Goal: Task Accomplishment & Management: Use online tool/utility

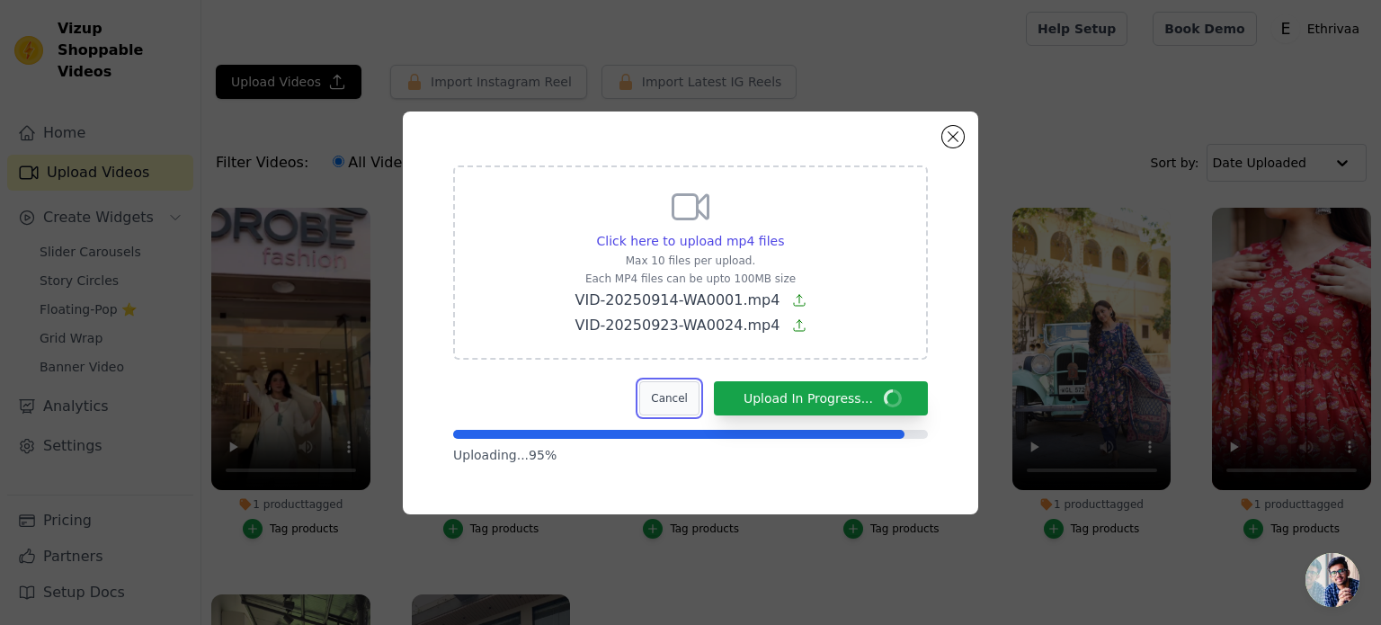
click at [691, 402] on button "Cancel" at bounding box center [669, 398] width 60 height 34
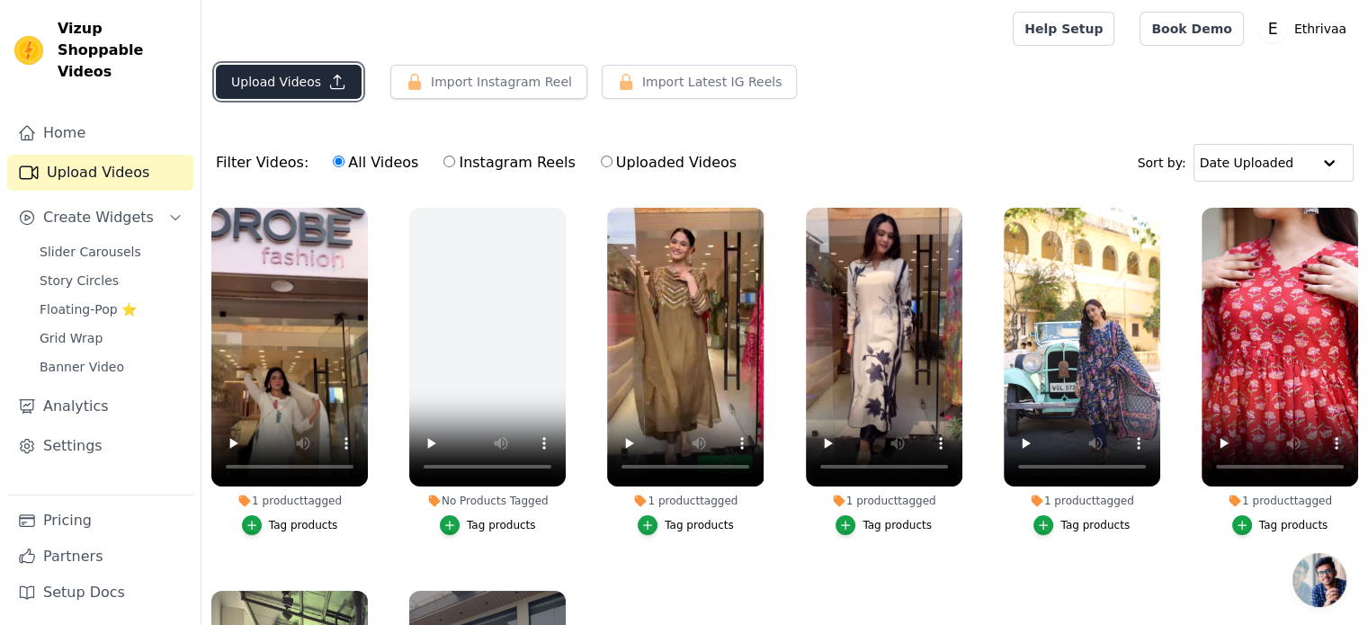
click at [299, 90] on button "Upload Videos" at bounding box center [289, 82] width 146 height 34
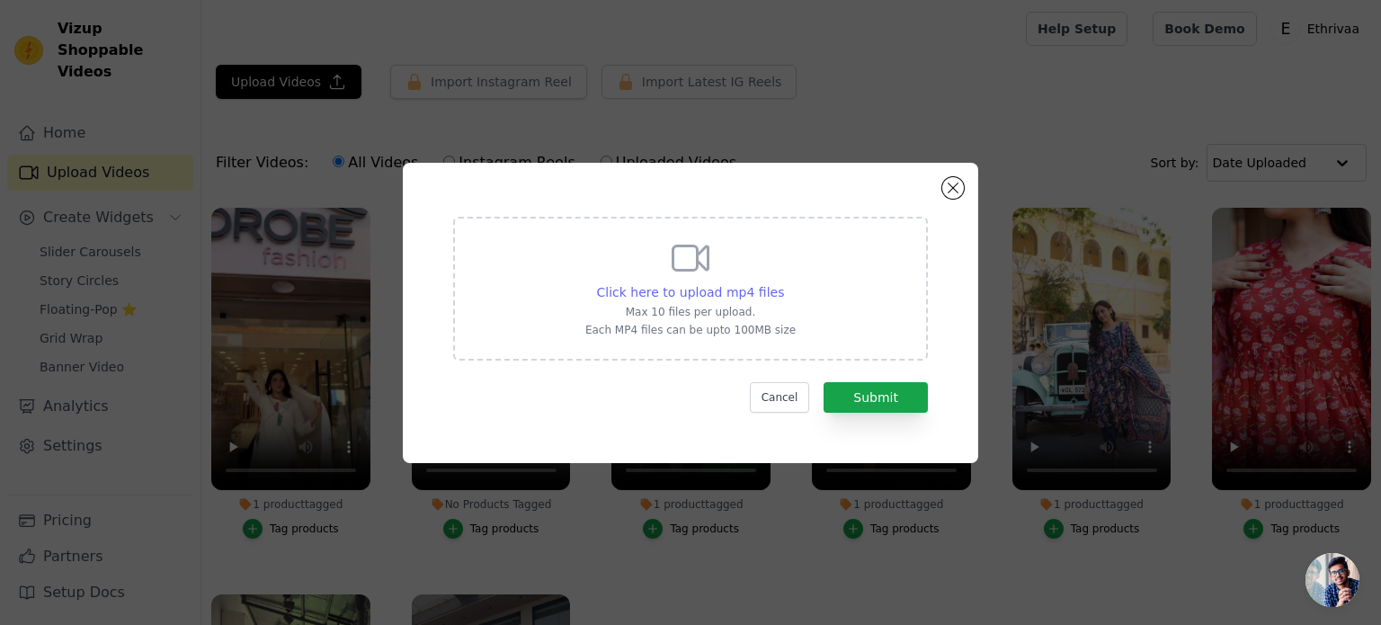
click at [636, 298] on span "Click here to upload mp4 files" at bounding box center [691, 292] width 188 height 14
click at [783, 283] on input "Click here to upload mp4 files Max 10 files per upload. Each MP4 files can be u…" at bounding box center [783, 282] width 1 height 1
type input "C:\fakepath\VID-20250923-WA0024.mp4"
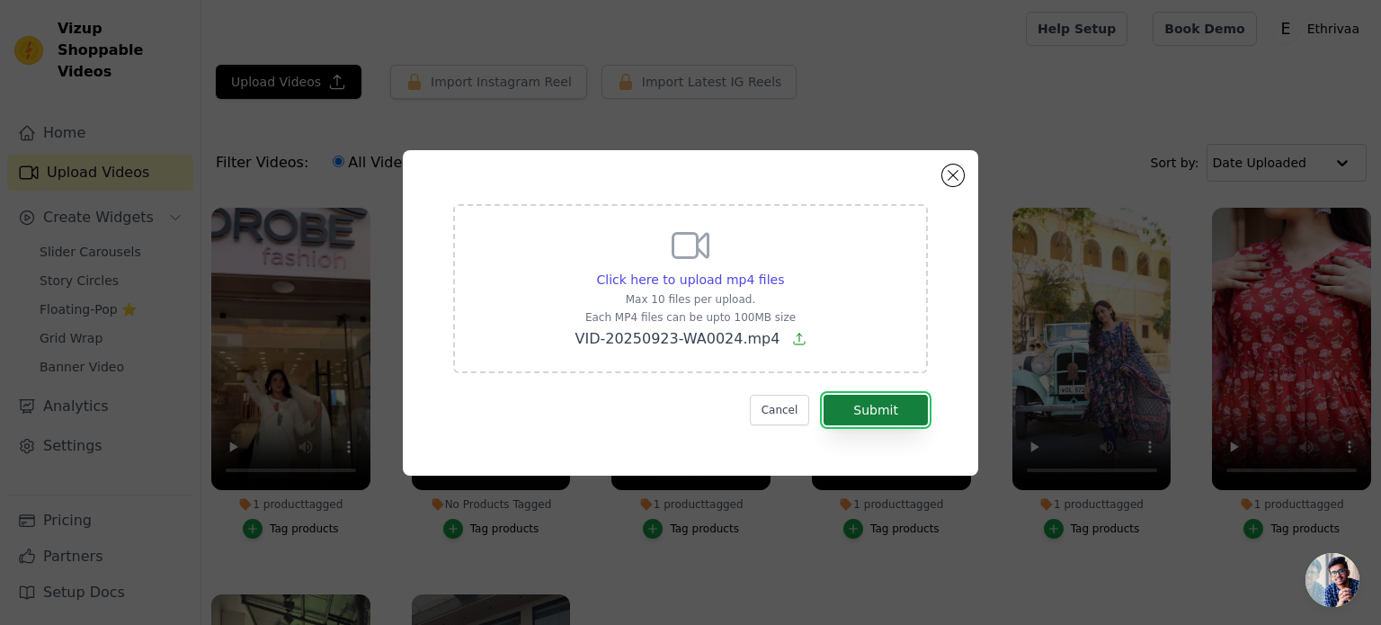
click at [894, 406] on button "Submit" at bounding box center [876, 410] width 104 height 31
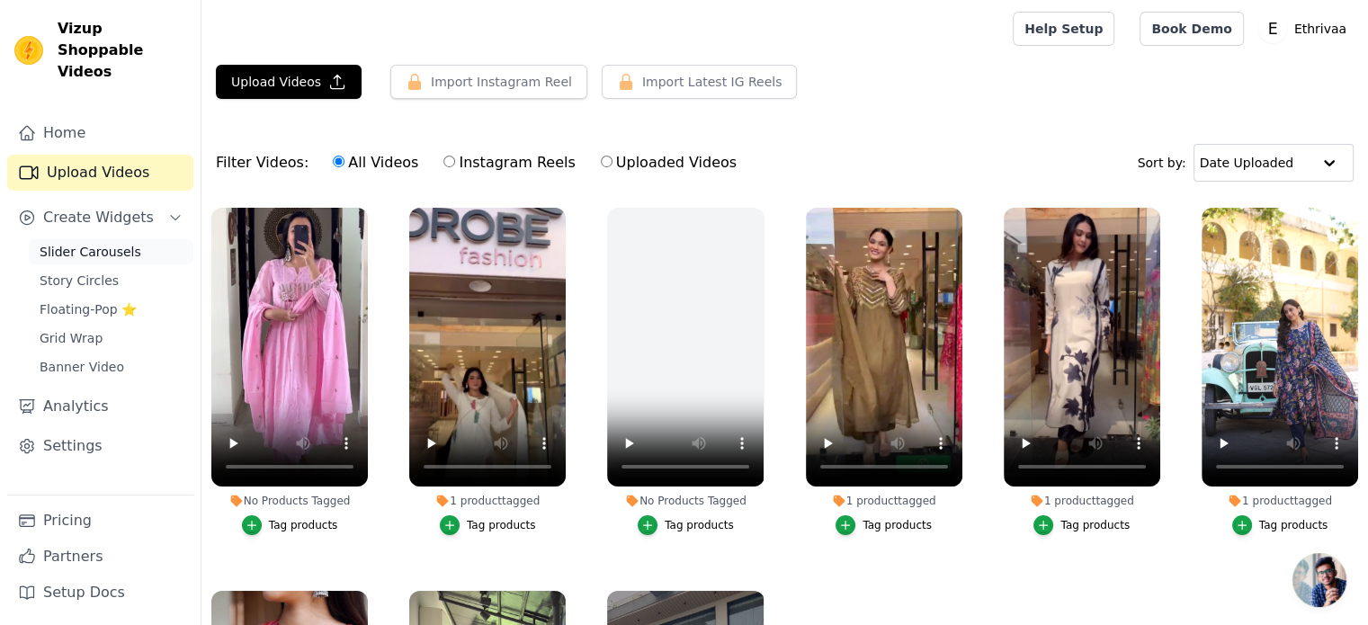
click at [96, 243] on span "Slider Carousels" at bounding box center [91, 252] width 102 height 18
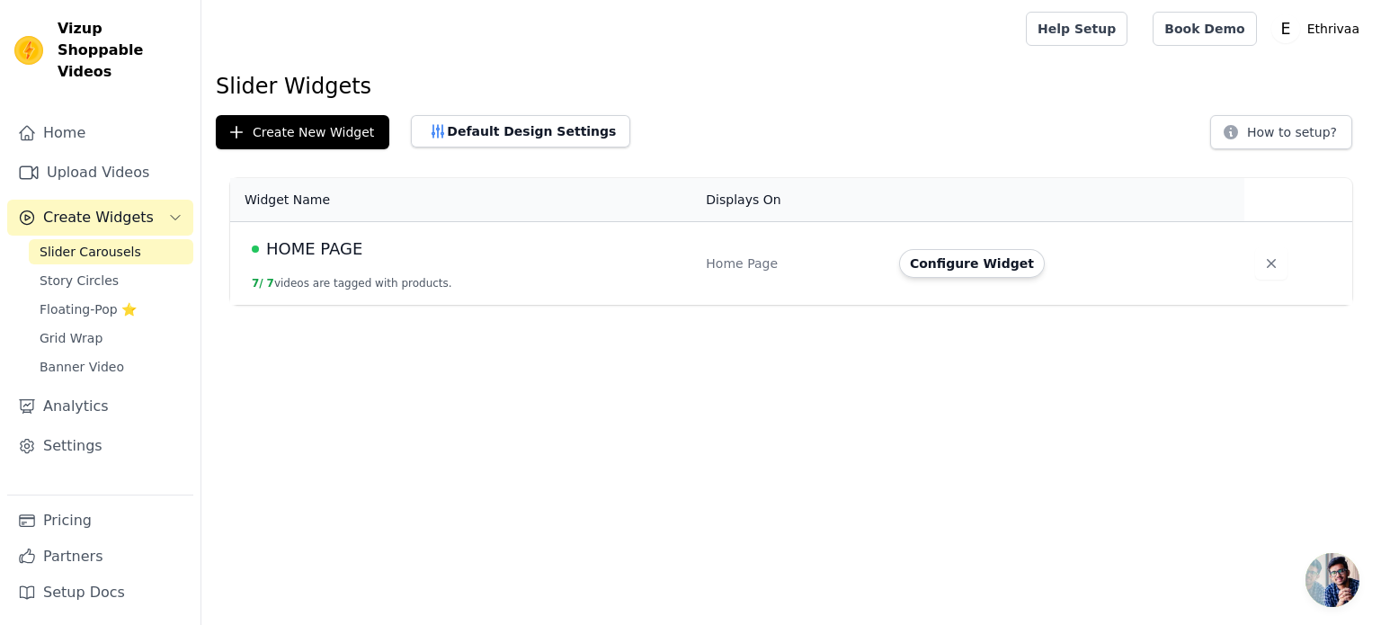
click at [336, 247] on span "HOME PAGE" at bounding box center [314, 249] width 96 height 25
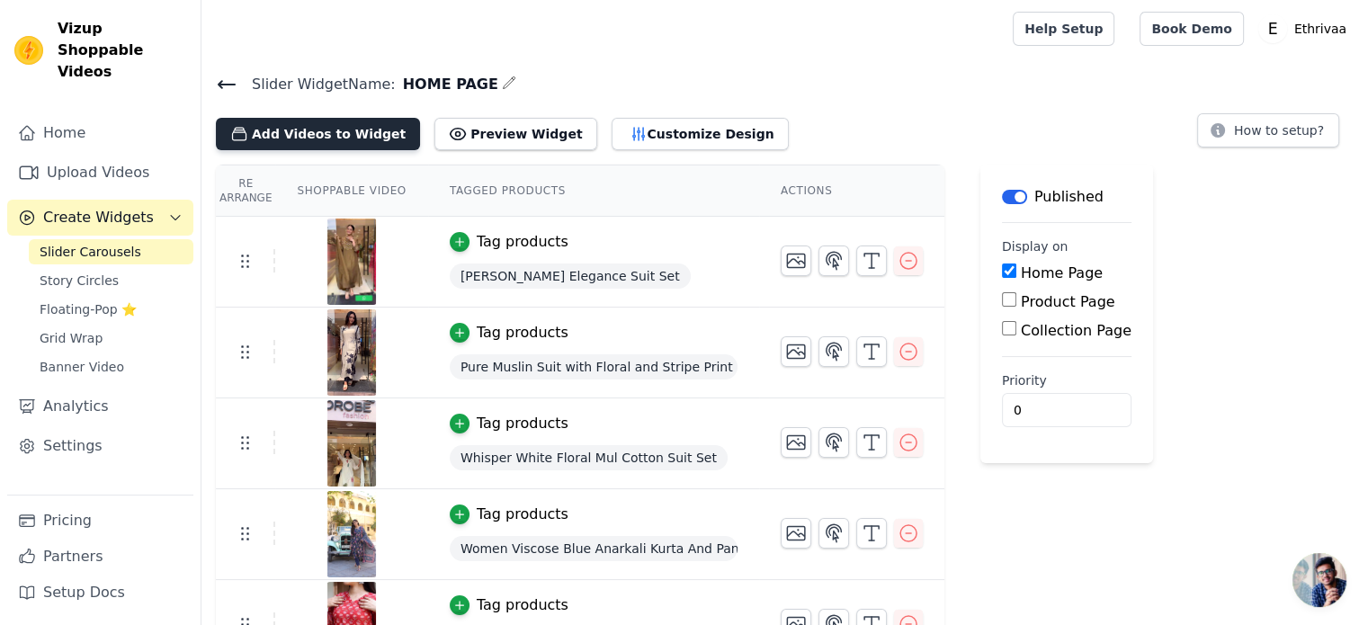
click at [331, 136] on button "Add Videos to Widget" at bounding box center [318, 134] width 204 height 32
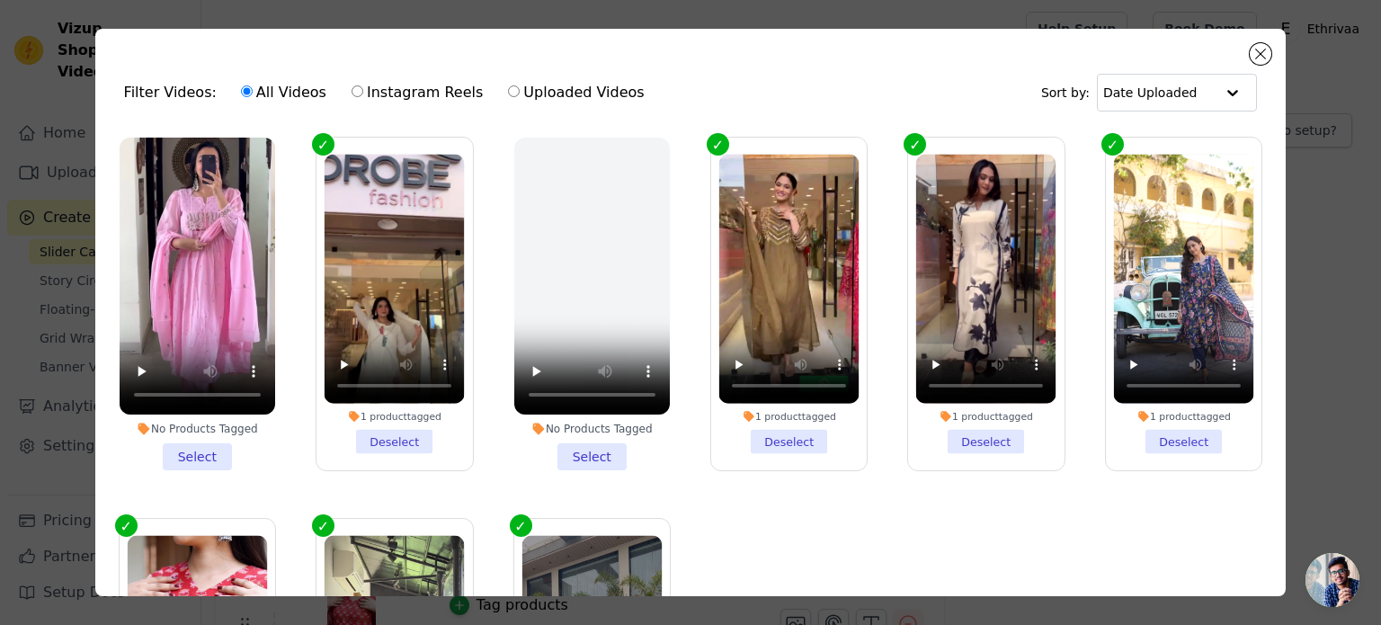
click at [202, 449] on li "No Products Tagged Select" at bounding box center [198, 304] width 156 height 333
click at [0, 0] on input "No Products Tagged Select" at bounding box center [0, 0] width 0 height 0
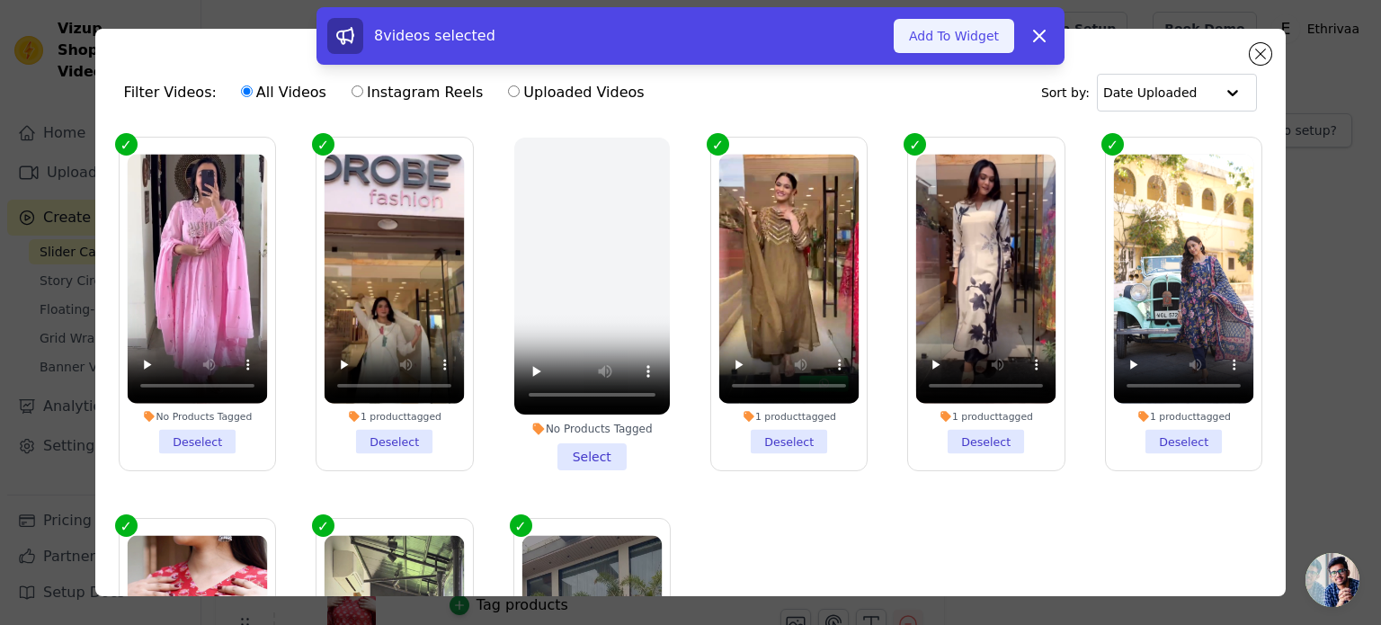
click at [911, 44] on button "Add To Widget" at bounding box center [954, 36] width 121 height 34
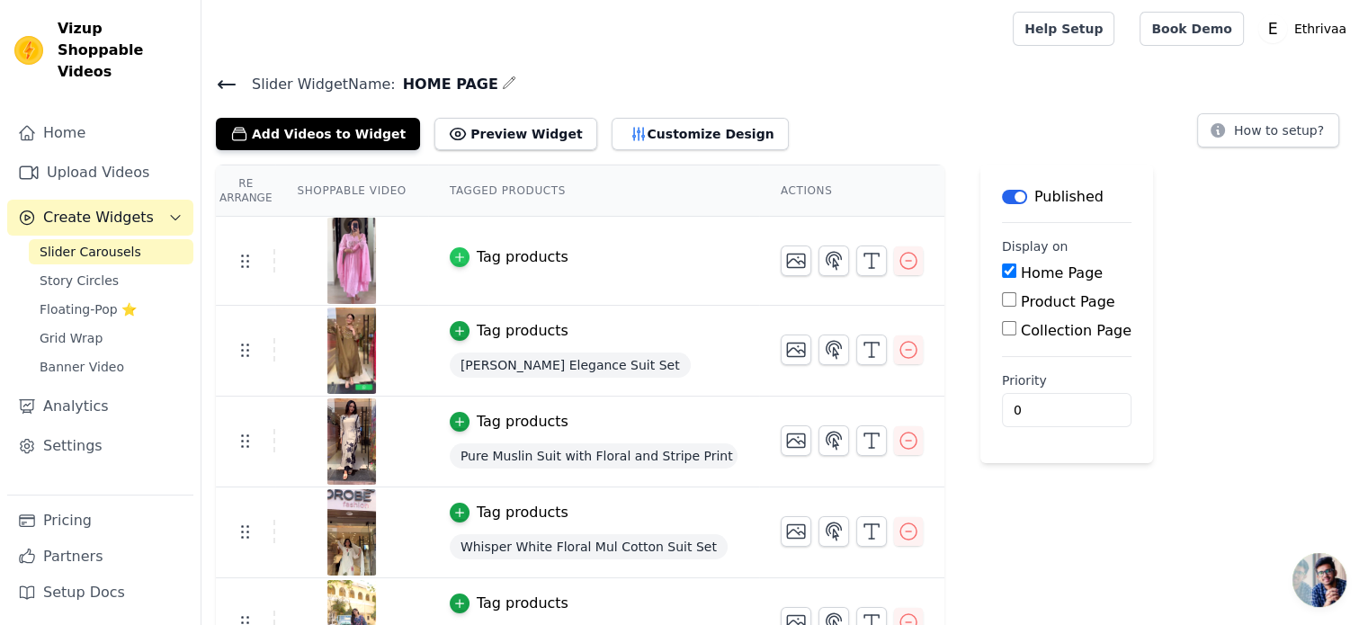
click at [453, 257] on icon "button" at bounding box center [459, 257] width 13 height 13
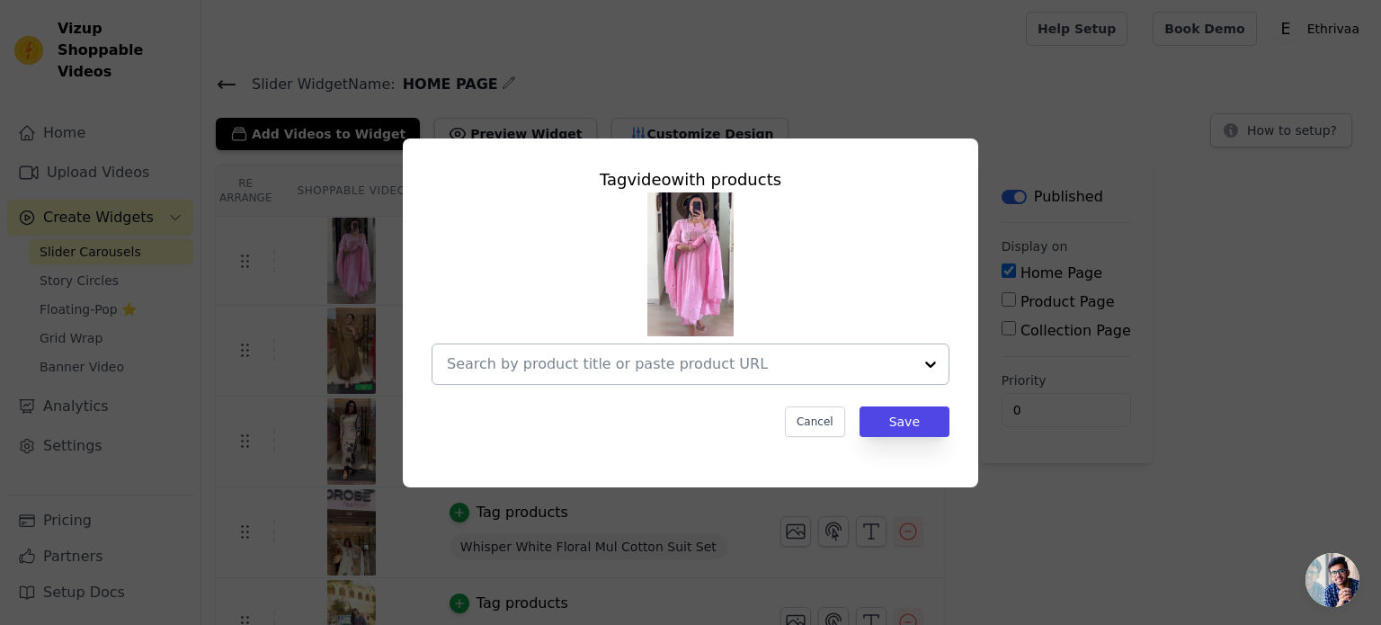
click at [930, 362] on div at bounding box center [931, 364] width 36 height 40
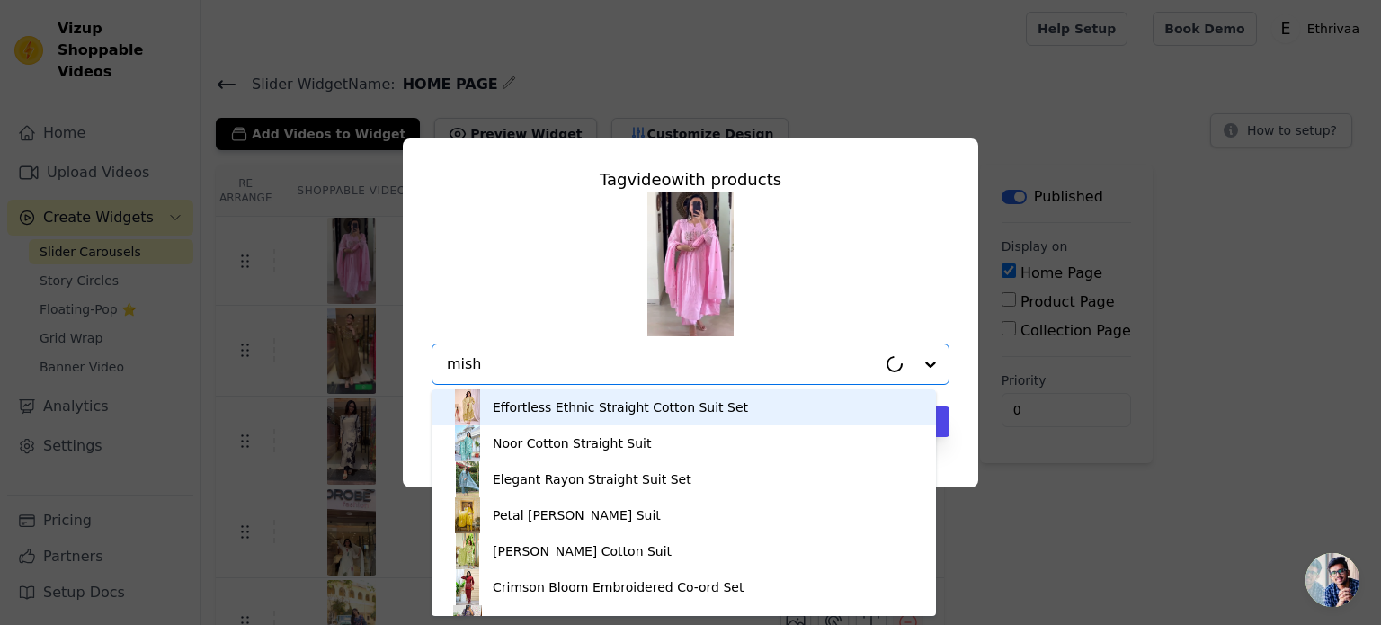
type input "[PERSON_NAME]"
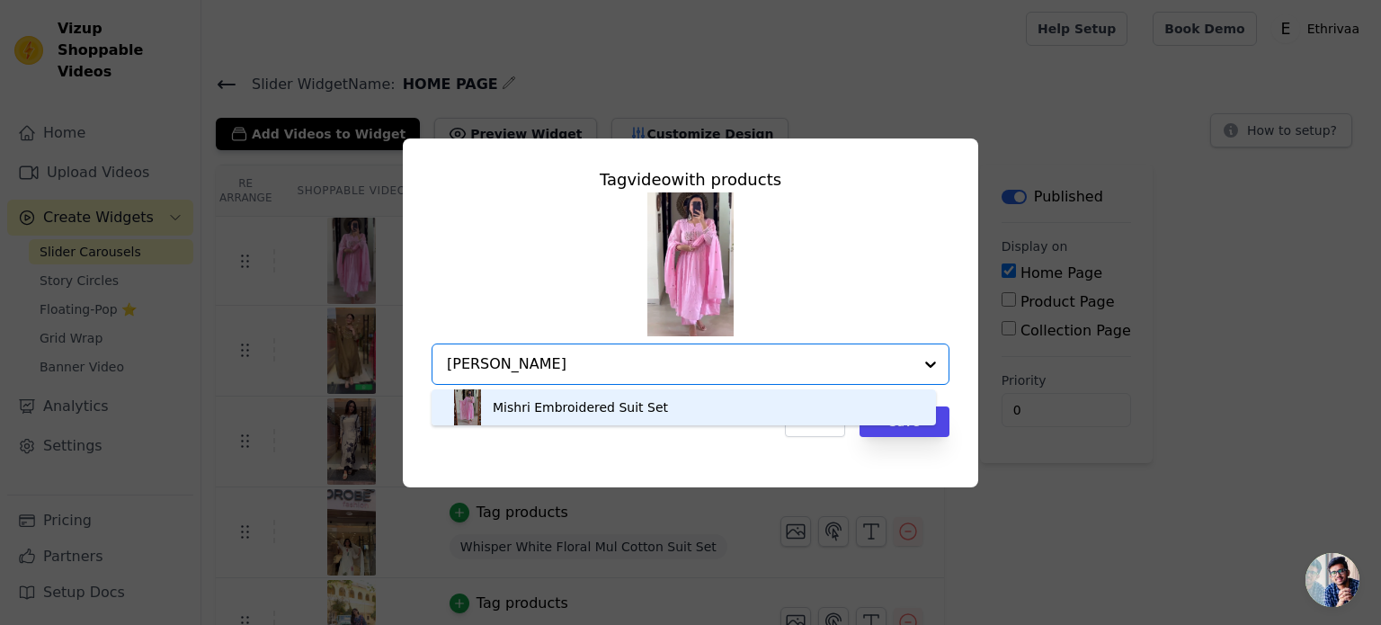
click at [599, 406] on div "Mishri Embroidered Suit Set" at bounding box center [580, 407] width 175 height 18
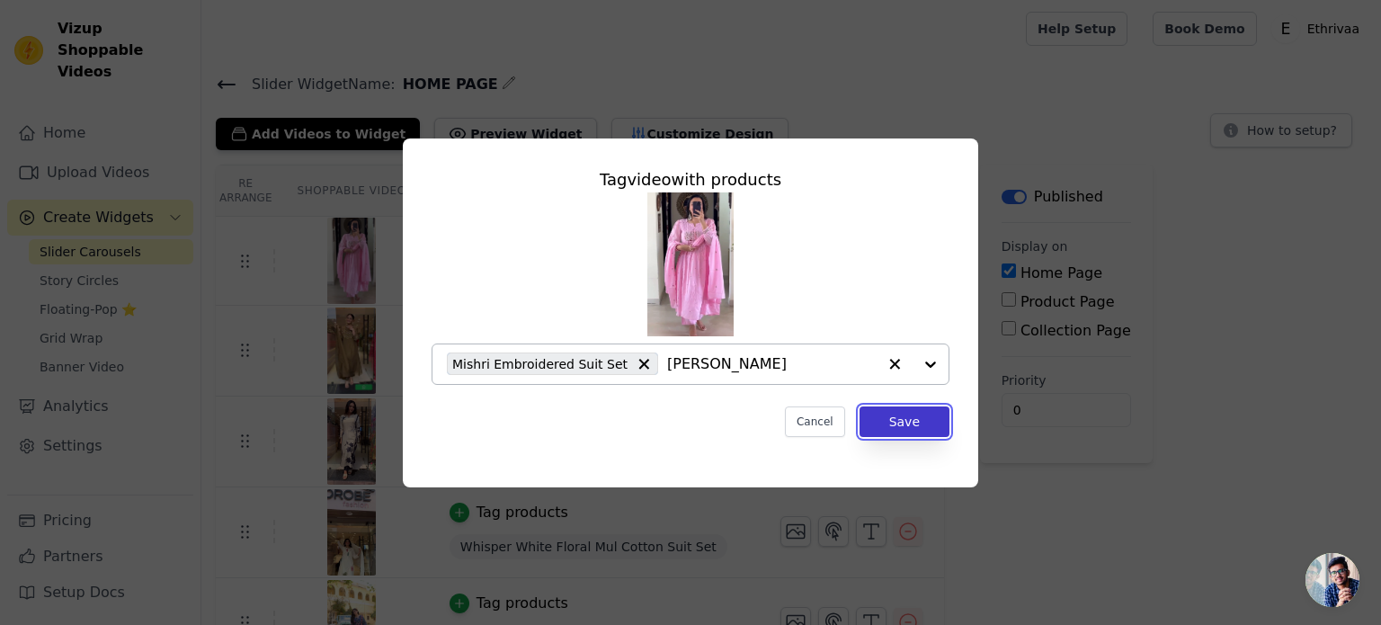
click at [904, 427] on button "Save" at bounding box center [905, 421] width 90 height 31
